Goal: Subscribe to service/newsletter

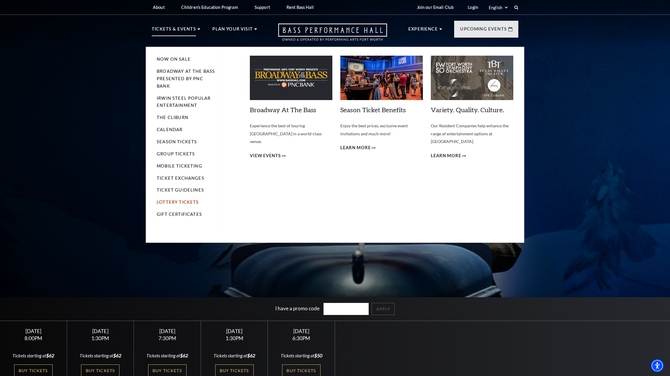
click at [186, 202] on link "Lottery Tickets" at bounding box center [178, 201] width 42 height 5
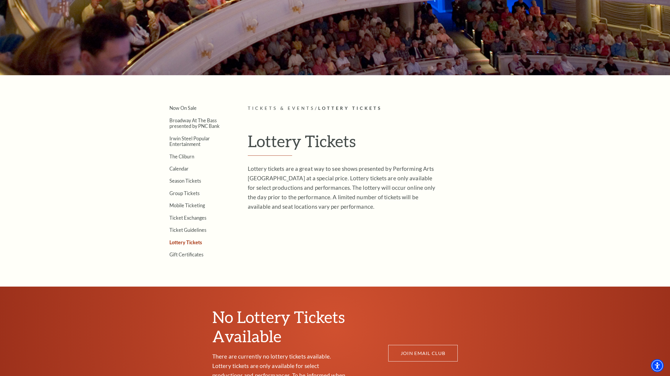
scroll to position [106, 0]
click at [419, 349] on link "JOIN EMAIL CLUB" at bounding box center [423, 352] width 70 height 17
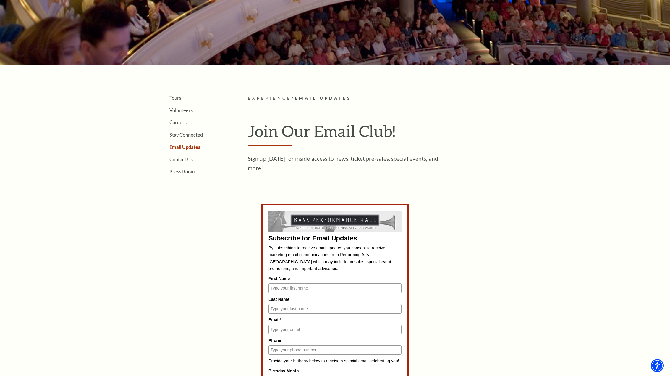
scroll to position [116, 0]
click at [319, 288] on input "First Name" at bounding box center [335, 287] width 133 height 9
type input "[PERSON_NAME]"
type input "Simo"
type input "[EMAIL_ADDRESS][DOMAIN_NAME]"
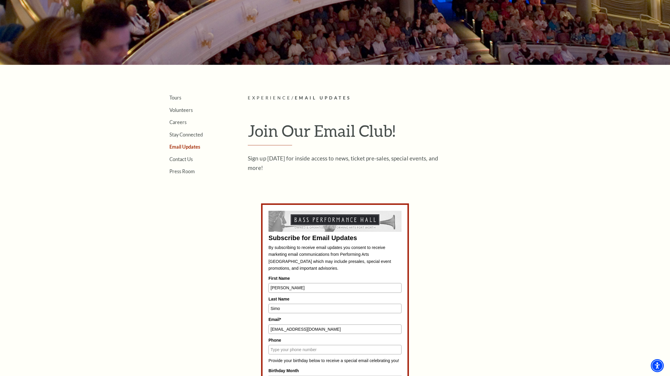
type input "7203335658"
click at [325, 286] on input "[PERSON_NAME]" at bounding box center [335, 287] width 133 height 9
type input "[PERSON_NAME]"
click at [317, 331] on input "[EMAIL_ADDRESS][DOMAIN_NAME]" at bounding box center [335, 328] width 133 height 9
type input "[EMAIL_ADDRESS][DOMAIN_NAME]"
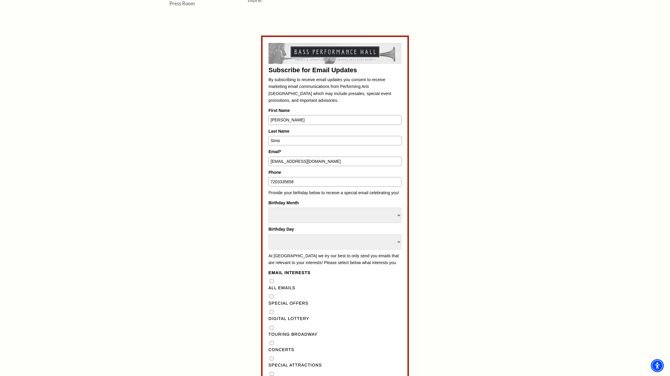
scroll to position [284, 0]
click at [319, 182] on input "7203335658" at bounding box center [335, 181] width 133 height 9
type input "4695702985"
click at [359, 213] on select "Select Month January February March April May June July August September Octobe…" at bounding box center [335, 214] width 133 height 15
select select "October"
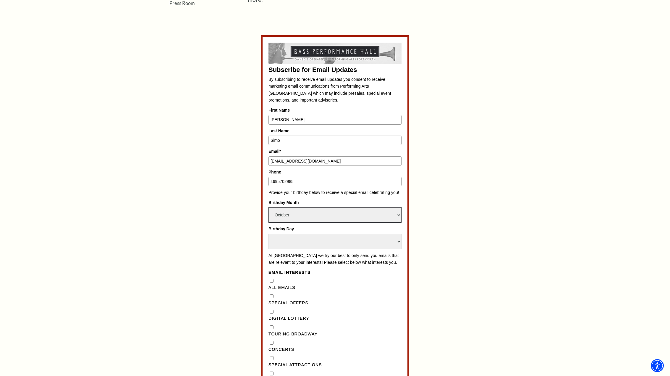
click at [269, 207] on select "Select Month January February March April May June July August September Octobe…" at bounding box center [335, 214] width 133 height 15
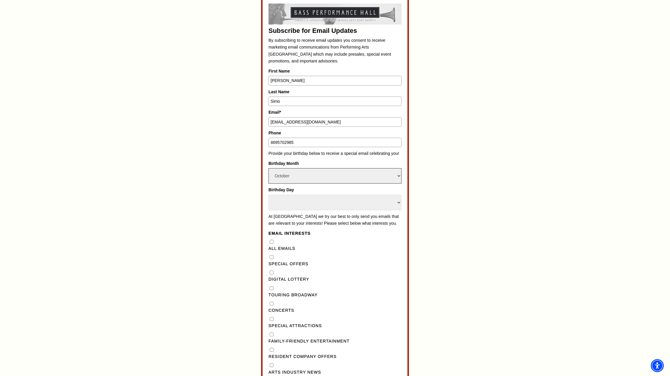
scroll to position [329, 0]
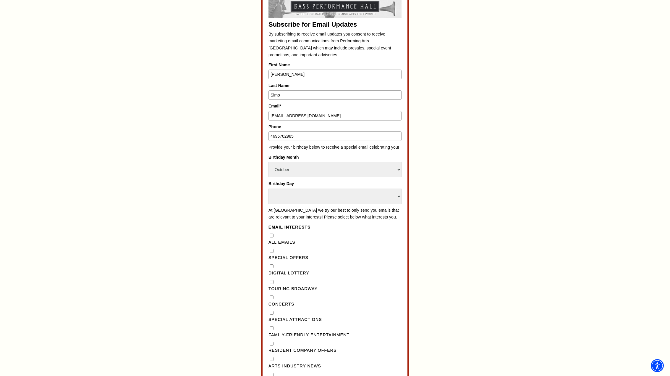
click at [333, 187] on label "Birthday Day" at bounding box center [335, 183] width 133 height 7
click at [333, 188] on select "Select Day 1 2 3 4 5 6 7 8 9 10 11 12 13 14 15 16 17 18 19 20 21 22 23 24 25 26…" at bounding box center [335, 195] width 133 height 15
click at [329, 192] on select "Select Day 1 2 3 4 5 6 7 8 9 10 11 12 13 14 15 16 17 18 19 20 21 22 23 24 25 26…" at bounding box center [335, 195] width 133 height 15
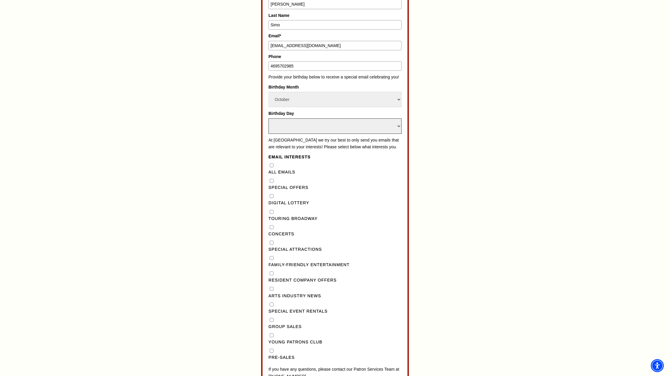
scroll to position [399, 0]
click at [330, 127] on select "Select Day 1 2 3 4 5 6 7 8 9 10 11 12 13 14 15 16 17 18 19 20 21 22 23 24 25 26…" at bounding box center [335, 126] width 133 height 15
select select "31"
click at [269, 119] on select "Select Day 1 2 3 4 5 6 7 8 9 10 11 12 13 14 15 16 17 18 19 20 21 22 23 24 25 26…" at bounding box center [335, 126] width 133 height 15
click at [194, 261] on div "Subscribe for Email Updates By subscribing to receive email updates you consent…" at bounding box center [335, 165] width 287 height 490
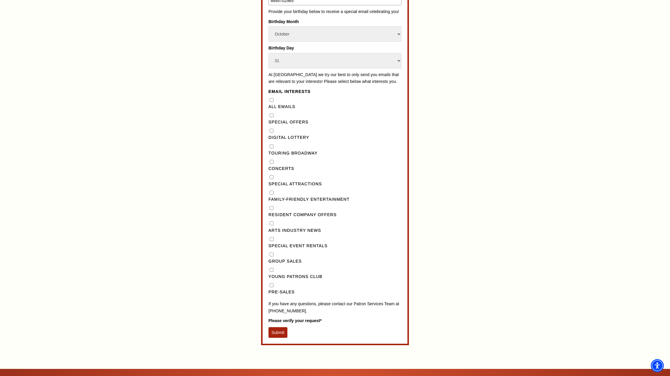
scroll to position [465, 0]
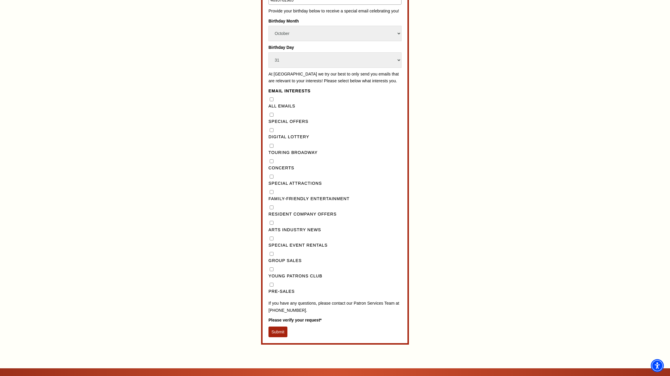
click at [273, 163] on input "Concerts" at bounding box center [272, 161] width 4 height 4
checkbox input "true"
click at [272, 148] on Broadway"] "Touring Broadway" at bounding box center [272, 146] width 4 height 4
checkbox Broadway"] "true"
click at [282, 337] on button "Submit" at bounding box center [278, 331] width 19 height 11
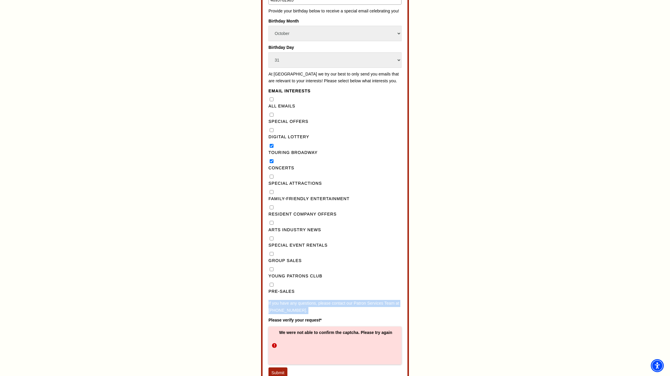
drag, startPoint x: 254, startPoint y: 312, endPoint x: 256, endPoint y: 309, distance: 3.0
click at [256, 309] on div "Subscribe for Email Updates By subscribing to receive email updates you consent…" at bounding box center [335, 119] width 275 height 531
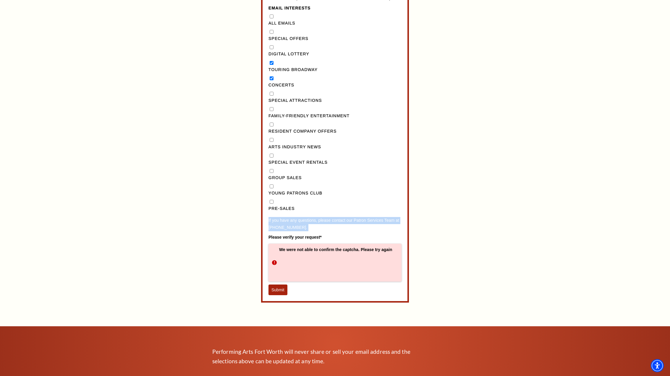
scroll to position [548, 0]
click at [278, 295] on button "Submit" at bounding box center [278, 289] width 19 height 11
